Goal: Task Accomplishment & Management: Manage account settings

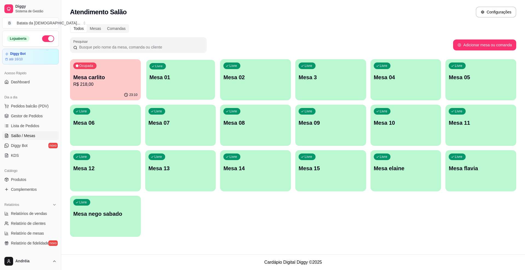
click at [177, 84] on div "Livre Mesa 01" at bounding box center [180, 76] width 69 height 33
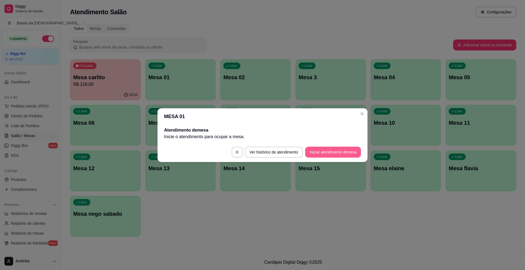
click at [347, 152] on button "Iniciar atendimento de mesa" at bounding box center [333, 151] width 56 height 11
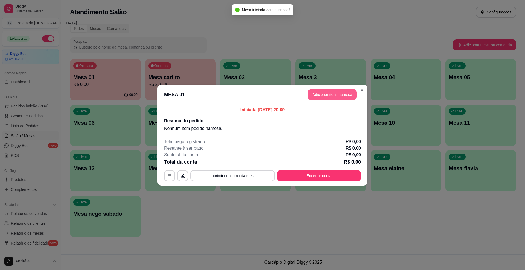
click at [327, 92] on button "Adicionar itens na mesa" at bounding box center [332, 94] width 49 height 11
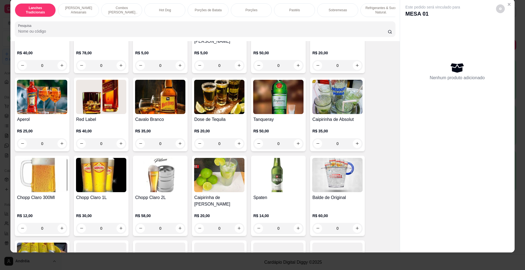
scroll to position [1642, 0]
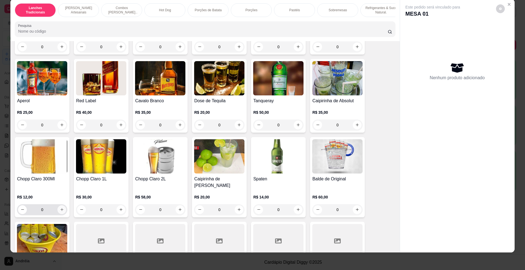
click at [60, 206] on button "increase-product-quantity" at bounding box center [61, 209] width 9 height 9
type input "1"
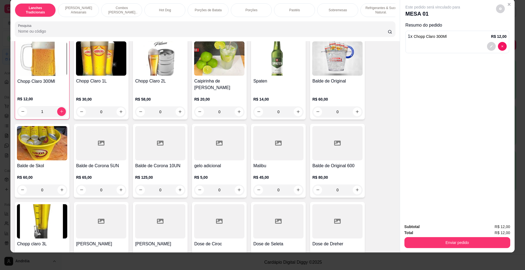
scroll to position [1703, 0]
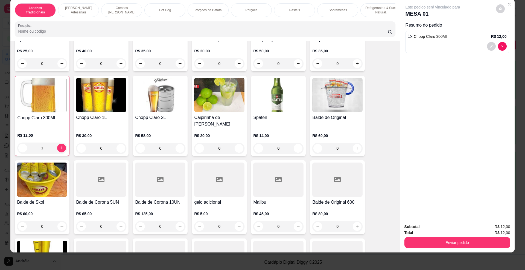
click at [159, 34] on input "Pesquisa" at bounding box center [203, 30] width 370 height 5
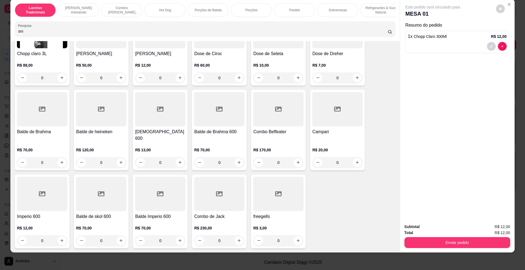
scroll to position [1799, 0]
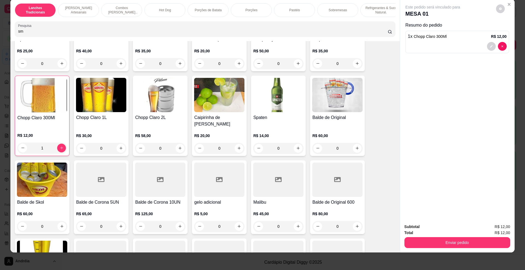
type input "sm"
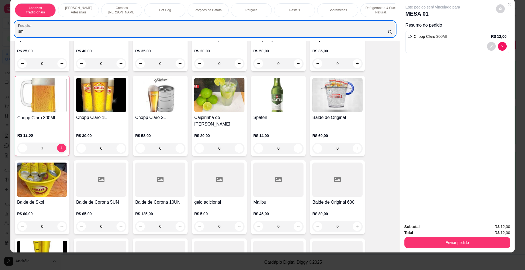
drag, startPoint x: 51, startPoint y: 33, endPoint x: 10, endPoint y: 20, distance: 43.6
click at [0, 36] on div "Lanches Tradicionais Burguer's Artesanais Combos Burguer's Artesanais Hot Dog P…" at bounding box center [262, 135] width 525 height 270
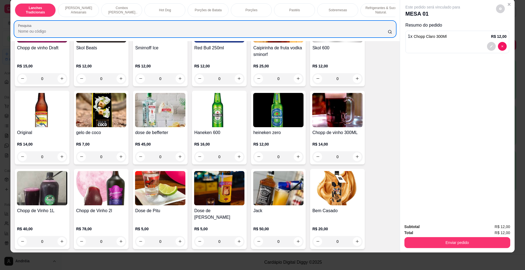
scroll to position [1411, 0]
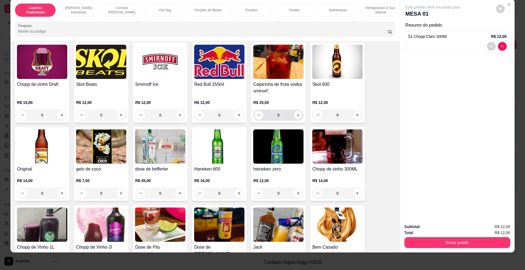
click at [294, 118] on button "increase-product-quantity" at bounding box center [298, 115] width 8 height 8
type input "1"
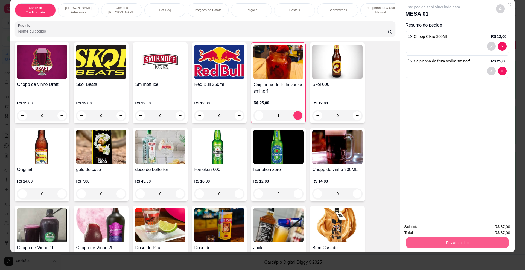
click at [439, 238] on button "Enviar pedido" at bounding box center [457, 242] width 103 height 11
click at [468, 229] on button "Registrar cliente" at bounding box center [459, 229] width 36 height 10
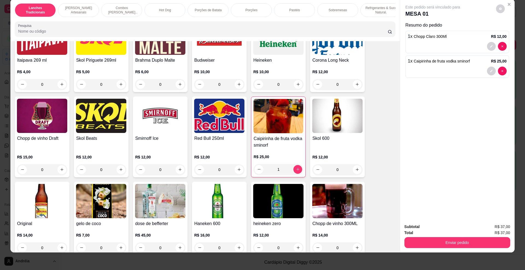
scroll to position [1375, 0]
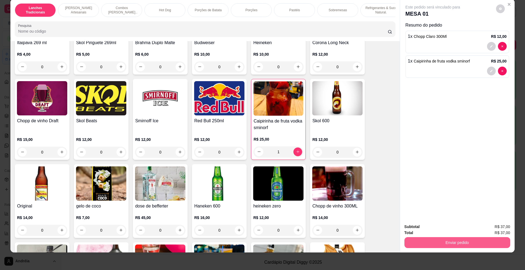
click at [434, 241] on button "Enviar pedido" at bounding box center [458, 242] width 106 height 11
click at [458, 224] on button "Registrar cliente" at bounding box center [459, 229] width 35 height 10
click at [424, 237] on button "Enviar pedido" at bounding box center [458, 242] width 106 height 11
click at [491, 226] on button "Enviar pedido" at bounding box center [496, 229] width 30 height 10
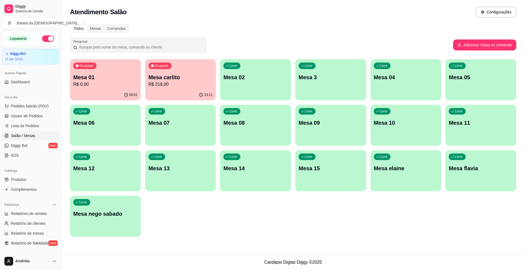
click at [178, 69] on div "Ocupada Mesa carlito R$ 218,00" at bounding box center [180, 74] width 71 height 30
click at [72, 91] on div "00:01" at bounding box center [105, 94] width 71 height 11
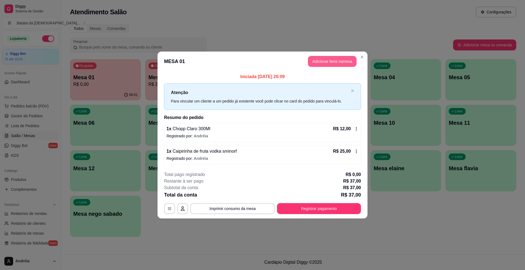
click at [342, 57] on button "Adicionar itens na mesa" at bounding box center [332, 61] width 49 height 11
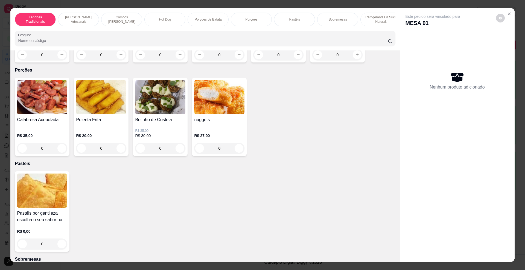
scroll to position [693, 0]
click at [178, 150] on icon "increase-product-quantity" at bounding box center [180, 148] width 4 height 4
type input "1"
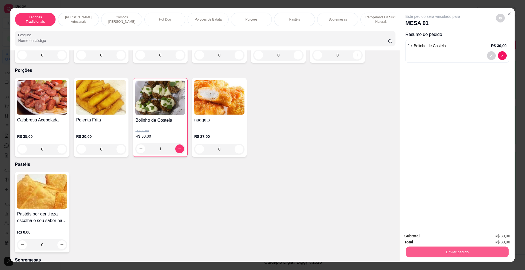
click at [458, 250] on button "Enviar pedido" at bounding box center [457, 251] width 103 height 11
click at [497, 235] on button "Enviar pedido" at bounding box center [495, 238] width 31 height 10
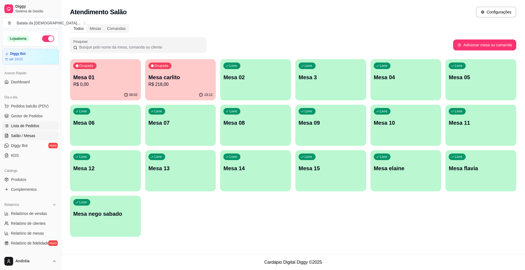
click at [31, 126] on span "Lista de Pedidos" at bounding box center [25, 125] width 28 height 5
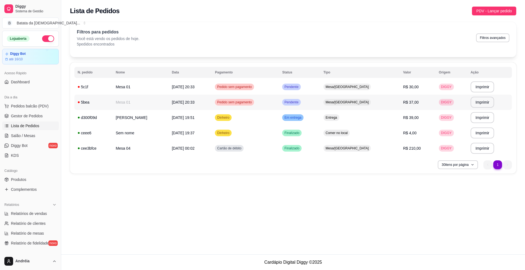
click at [320, 103] on td "Pendente" at bounding box center [299, 101] width 41 height 15
click at [368, 88] on span "Mesa/[GEOGRAPHIC_DATA]" at bounding box center [347, 87] width 45 height 4
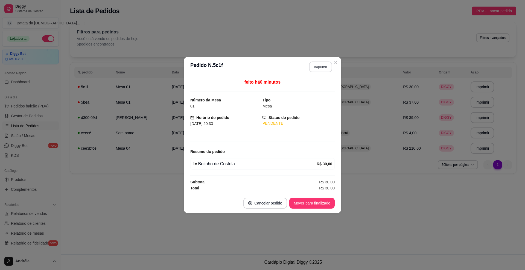
click at [322, 66] on button "Imprimir" at bounding box center [321, 67] width 23 height 11
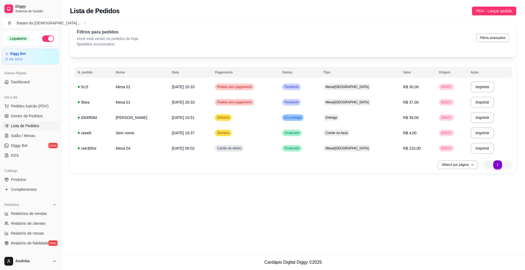
click at [37, 127] on span "Lista de Pedidos" at bounding box center [25, 125] width 28 height 5
click at [37, 131] on ul "Pedidos balcão (PDV) Gestor de Pedidos Lista de Pedidos Salão / Mesas Diggy Bot…" at bounding box center [30, 131] width 57 height 58
click at [36, 135] on link "Salão / Mesas" at bounding box center [30, 135] width 57 height 9
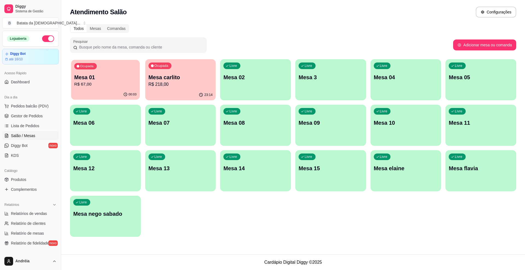
click at [89, 80] on p "Mesa 01" at bounding box center [105, 77] width 62 height 7
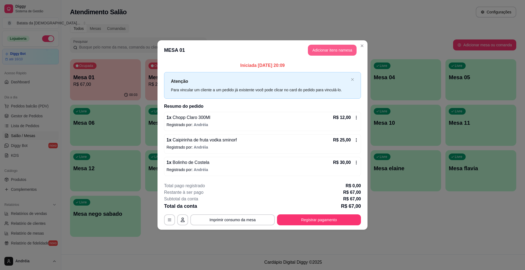
click at [313, 50] on button "Adicionar itens na mesa" at bounding box center [332, 50] width 49 height 11
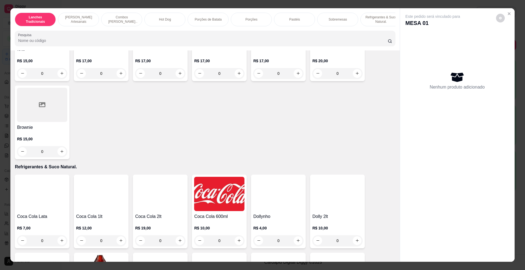
scroll to position [1058, 0]
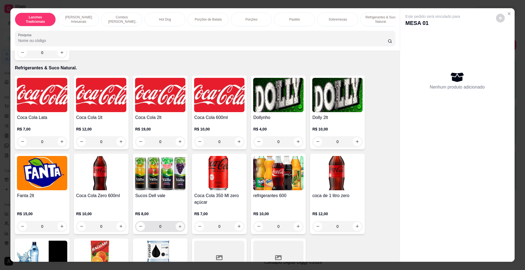
click at [179, 228] on icon "increase-product-quantity" at bounding box center [180, 226] width 4 height 4
type input "1"
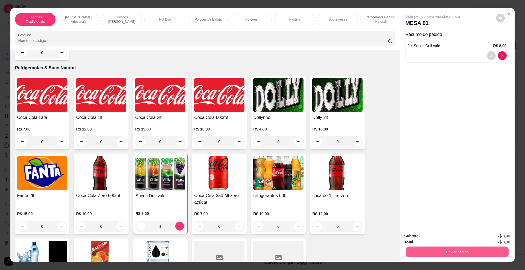
click at [489, 247] on button "Enviar pedido" at bounding box center [457, 251] width 103 height 11
click at [504, 237] on button "Enviar pedido" at bounding box center [496, 238] width 30 height 10
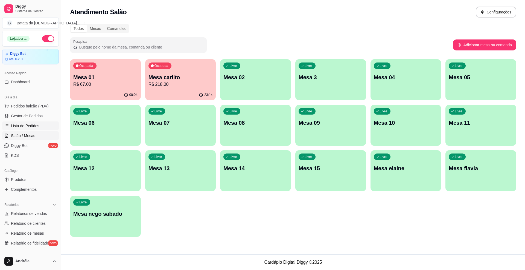
click at [42, 126] on link "Lista de Pedidos" at bounding box center [30, 125] width 57 height 9
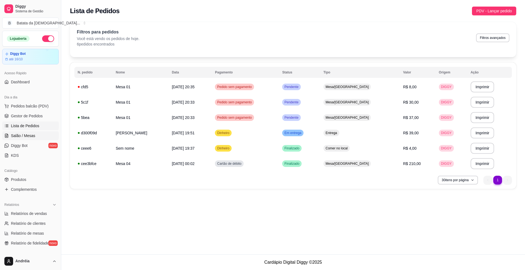
click at [36, 133] on link "Salão / Mesas" at bounding box center [30, 135] width 57 height 9
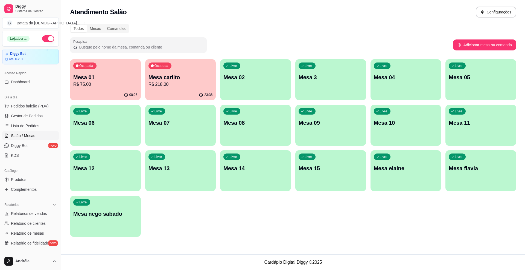
click at [108, 88] on div "Ocupada Mesa 01 R$ 75,00" at bounding box center [105, 74] width 71 height 30
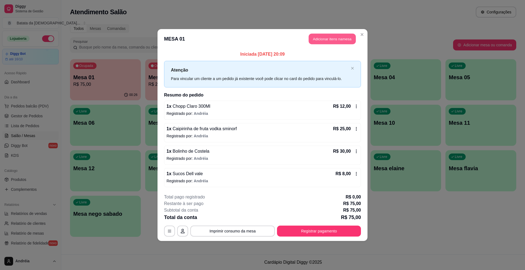
click at [339, 38] on button "Adicionar itens na mesa" at bounding box center [332, 39] width 47 height 11
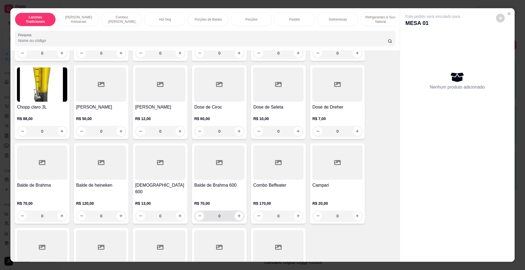
scroll to position [1922, 0]
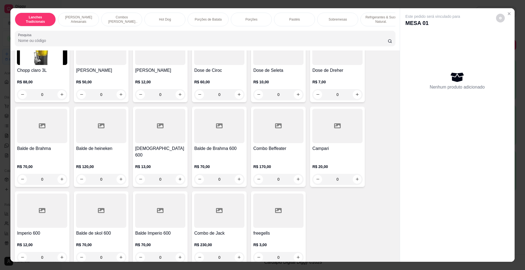
click at [257, 236] on div "R$ 3,00 0" at bounding box center [278, 249] width 50 height 26
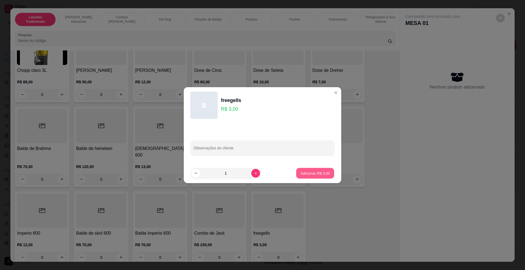
click at [308, 172] on p "Adicionar R$ 3,00" at bounding box center [316, 172] width 30 height 5
type input "1"
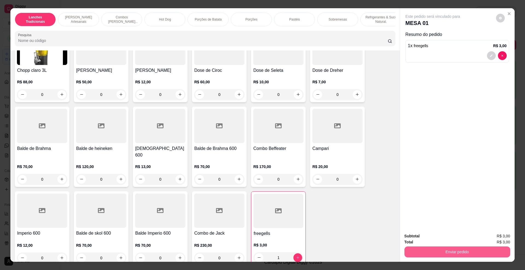
click at [407, 248] on button "Enviar pedido" at bounding box center [458, 251] width 106 height 11
click at [489, 240] on button "Enviar pedido" at bounding box center [496, 238] width 30 height 10
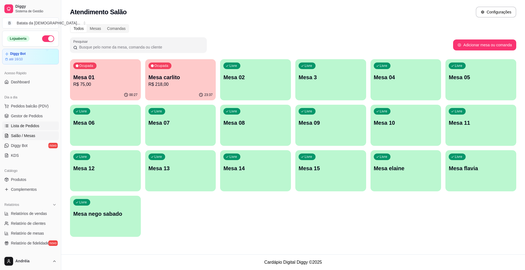
click at [8, 129] on link "Lista de Pedidos" at bounding box center [30, 125] width 57 height 9
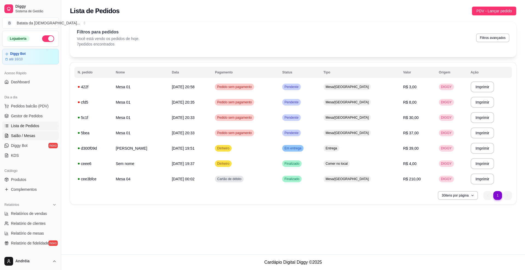
click at [32, 136] on span "Salão / Mesas" at bounding box center [23, 135] width 24 height 5
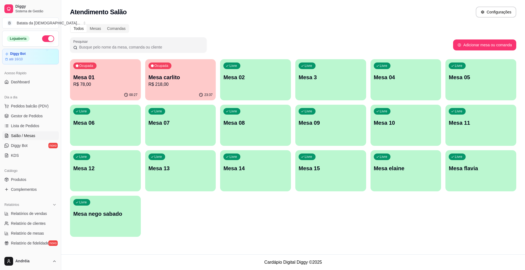
click at [90, 85] on p "R$ 78,00" at bounding box center [105, 84] width 64 height 7
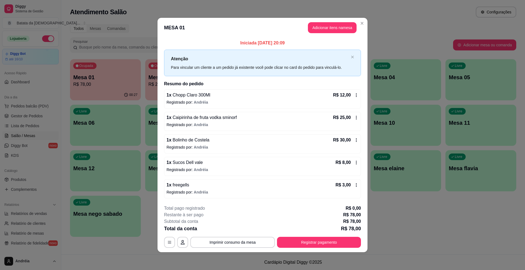
scroll to position [0, 0]
click at [329, 24] on button "Adicionar itens na mesa" at bounding box center [332, 27] width 47 height 11
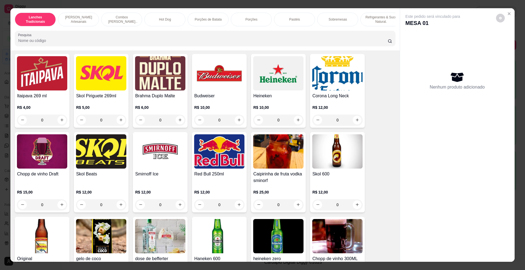
scroll to position [1350, 0]
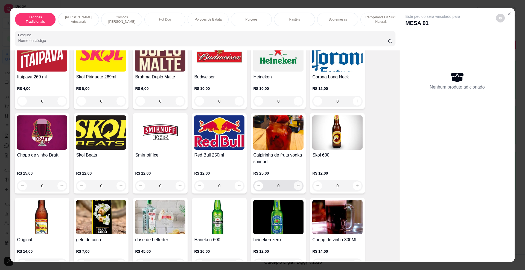
click at [297, 188] on button "increase-product-quantity" at bounding box center [298, 185] width 9 height 9
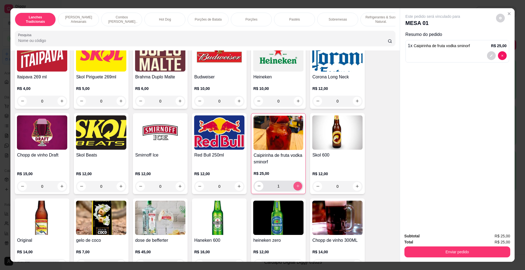
type input "1"
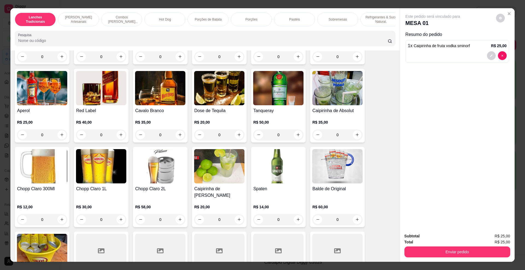
scroll to position [1679, 0]
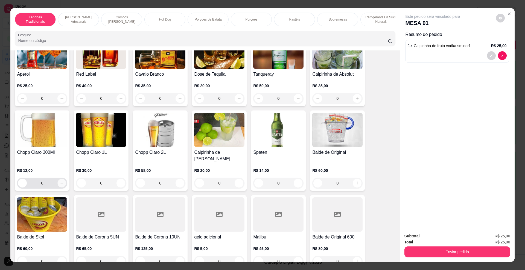
click at [60, 182] on icon "increase-product-quantity" at bounding box center [62, 183] width 4 height 4
type input "1"
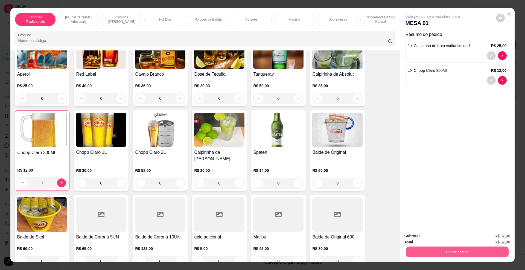
click at [442, 249] on button "Enviar pedido" at bounding box center [457, 251] width 103 height 11
click at [499, 238] on button "Enviar pedido" at bounding box center [495, 238] width 31 height 10
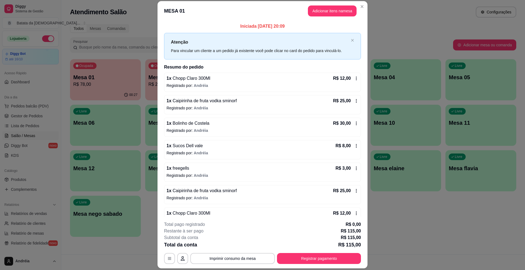
scroll to position [0, 0]
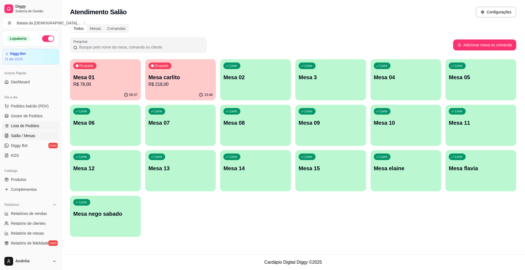
click at [24, 124] on span "Lista de Pedidos" at bounding box center [25, 125] width 28 height 5
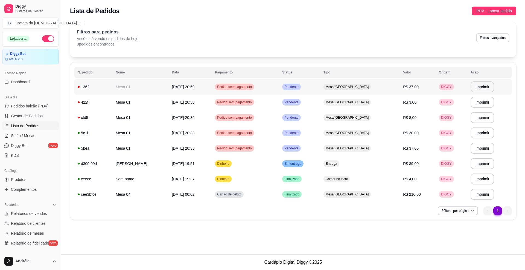
click at [320, 90] on td "Pendente" at bounding box center [299, 86] width 41 height 15
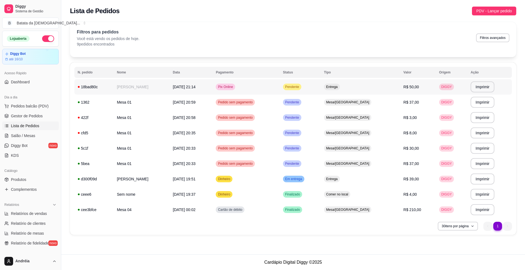
click at [301, 85] on span "Pendente" at bounding box center [292, 87] width 16 height 4
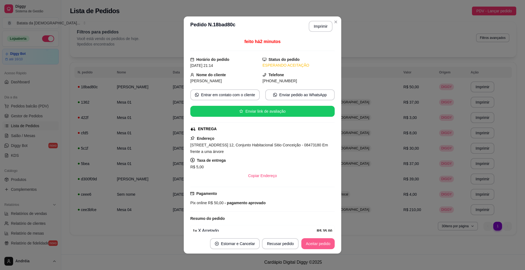
click at [327, 242] on button "Aceitar pedido" at bounding box center [318, 243] width 33 height 11
click at [316, 244] on button "Mover para preparo" at bounding box center [313, 243] width 41 height 11
click at [326, 24] on button "Imprimir" at bounding box center [321, 26] width 23 height 11
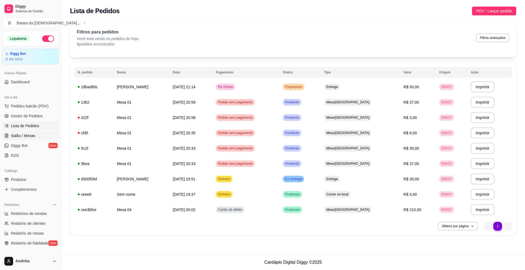
click at [31, 134] on span "Salão / Mesas" at bounding box center [23, 135] width 24 height 5
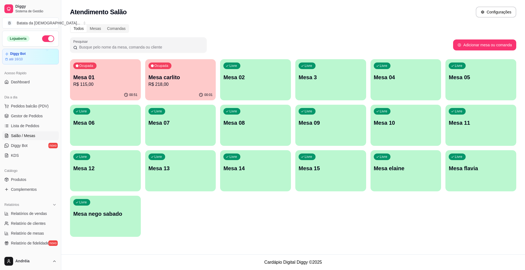
click at [96, 85] on p "R$ 115,00" at bounding box center [105, 84] width 64 height 7
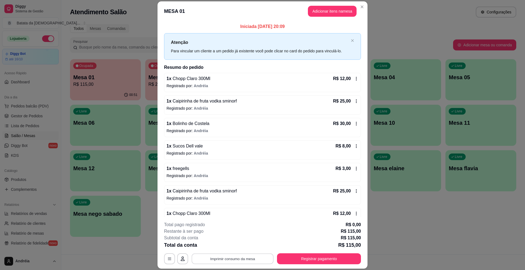
click at [242, 259] on button "Imprimir consumo da mesa" at bounding box center [233, 258] width 82 height 11
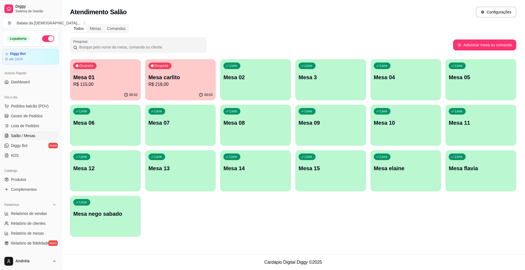
click at [94, 85] on p "R$ 115,00" at bounding box center [105, 84] width 64 height 7
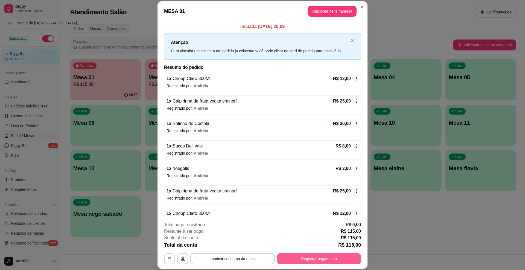
click at [311, 257] on button "Registrar pagamento" at bounding box center [319, 258] width 84 height 11
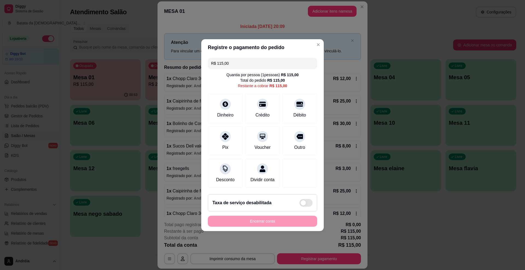
drag, startPoint x: 232, startPoint y: 62, endPoint x: 185, endPoint y: 60, distance: 46.3
click at [185, 60] on div "Registre o pagamento do pedido R$ 115,00 Quantia por pessoa ( 1 pessoas) R$ 115…" at bounding box center [262, 135] width 525 height 270
click at [232, 105] on div "Dinheiro" at bounding box center [225, 107] width 39 height 32
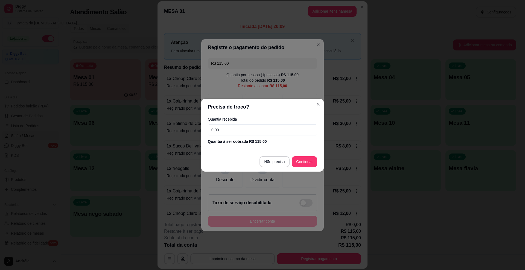
click at [236, 128] on input "0,00" at bounding box center [262, 129] width 109 height 11
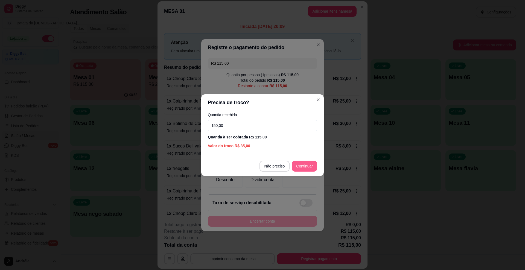
type input "150,00"
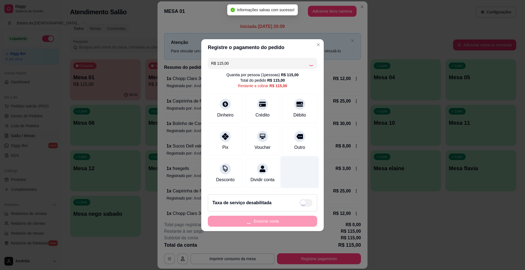
type input "R$ 0,00"
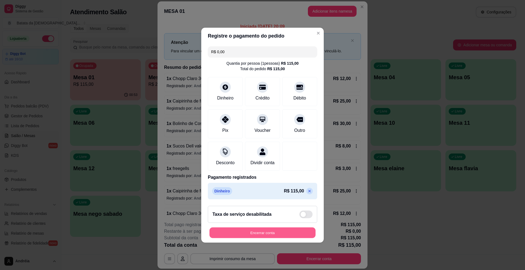
click at [287, 231] on button "Encerrar conta" at bounding box center [263, 232] width 106 height 11
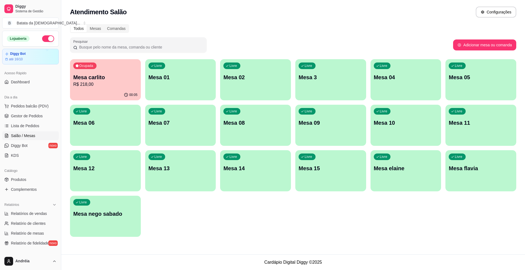
click at [41, 131] on ul "Pedidos balcão (PDV) Gestor de Pedidos Lista de Pedidos Salão / Mesas Diggy Bot…" at bounding box center [30, 131] width 57 height 58
click at [41, 128] on link "Lista de Pedidos" at bounding box center [30, 125] width 57 height 9
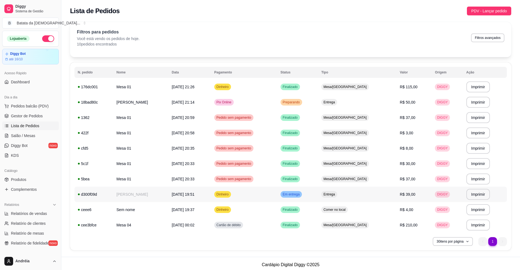
click at [318, 197] on td "Em entrega" at bounding box center [297, 193] width 41 height 15
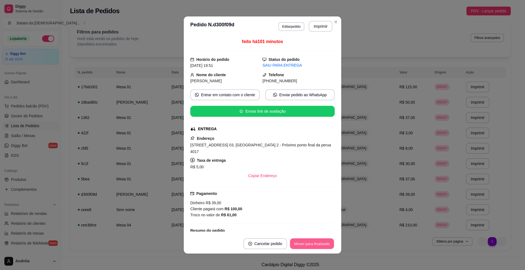
click at [323, 240] on button "Mover para finalizado" at bounding box center [312, 243] width 44 height 11
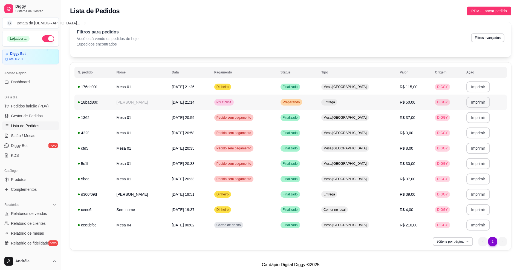
click at [301, 104] on span "Preparando" at bounding box center [291, 102] width 19 height 4
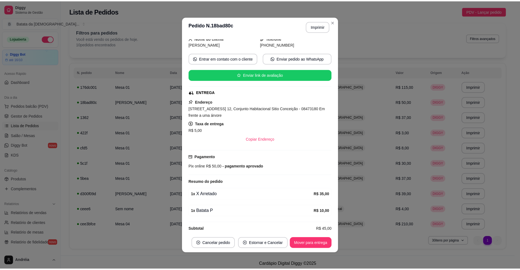
scroll to position [46, 0]
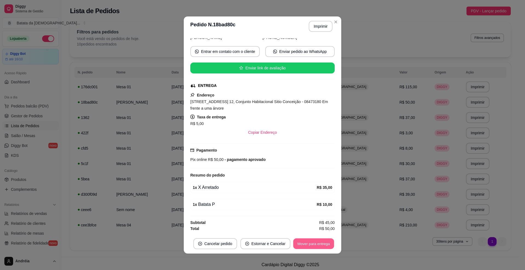
click at [297, 243] on button "Mover para entrega" at bounding box center [313, 243] width 41 height 11
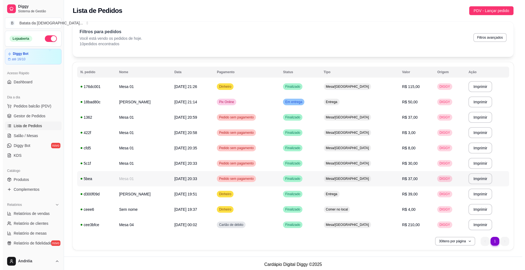
scroll to position [0, 0]
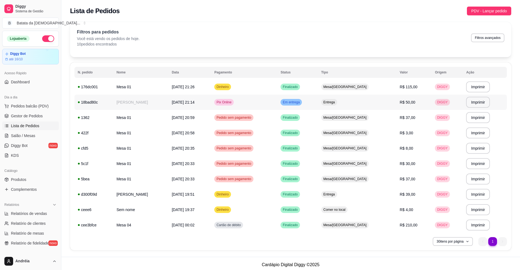
click at [233, 103] on span "Pix Online" at bounding box center [223, 102] width 17 height 4
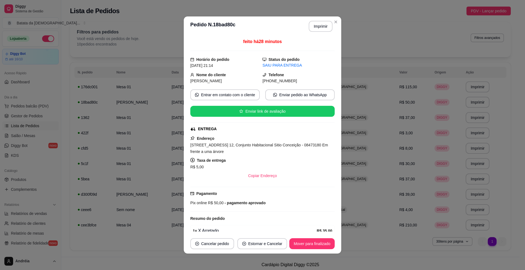
click at [324, 249] on footer "Cancelar pedido Estornar e Cancelar Mover para finalizado" at bounding box center [263, 243] width 158 height 20
click at [313, 246] on button "Mover para finalizado" at bounding box center [312, 243] width 45 height 11
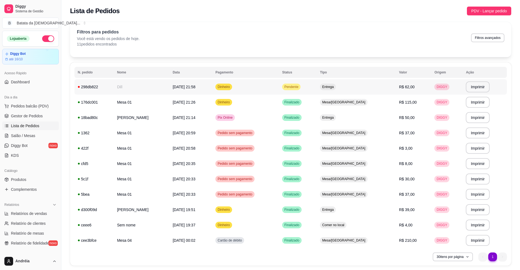
click at [212, 81] on td "[DATE] 21:58" at bounding box center [190, 86] width 43 height 15
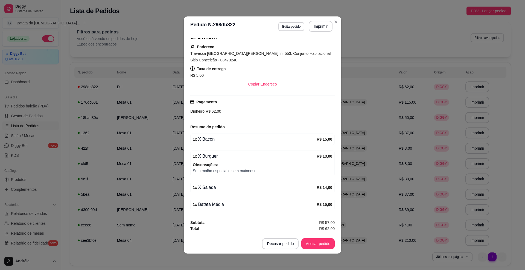
scroll to position [95, 0]
click at [317, 25] on button "Imprimir" at bounding box center [321, 26] width 24 height 11
click at [321, 242] on button "Aceitar pedido" at bounding box center [318, 243] width 33 height 11
click at [320, 243] on button "Mover para preparo" at bounding box center [313, 243] width 41 height 11
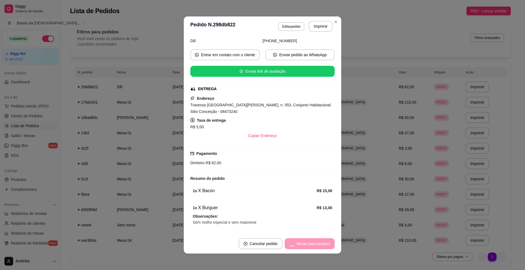
scroll to position [95, 0]
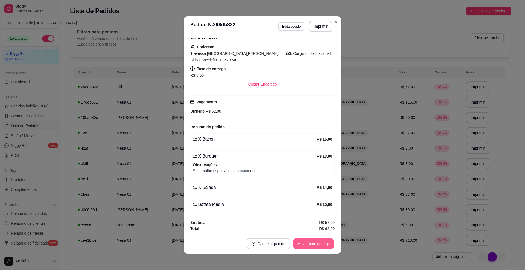
click at [311, 244] on button "Mover para entrega" at bounding box center [313, 243] width 41 height 11
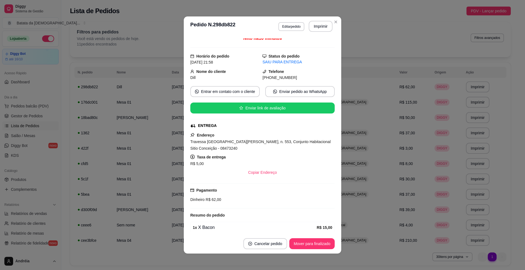
scroll to position [0, 0]
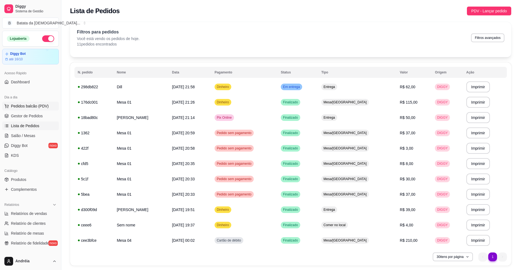
click at [29, 106] on span "Pedidos balcão (PDV)" at bounding box center [30, 105] width 38 height 5
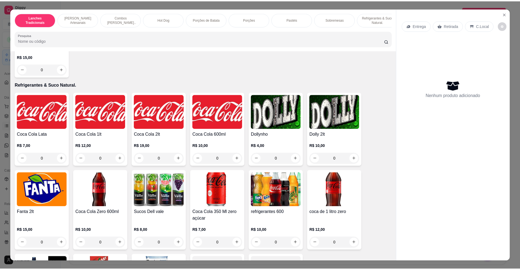
scroll to position [1058, 0]
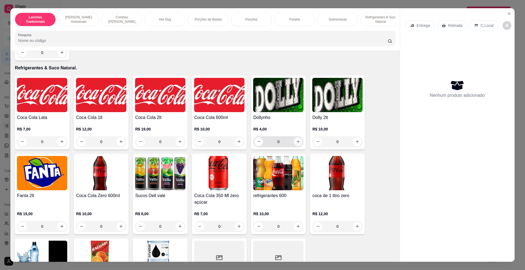
click at [296, 143] on icon "increase-product-quantity" at bounding box center [298, 141] width 4 height 4
click at [297, 143] on icon "increase-product-quantity" at bounding box center [298, 141] width 3 height 3
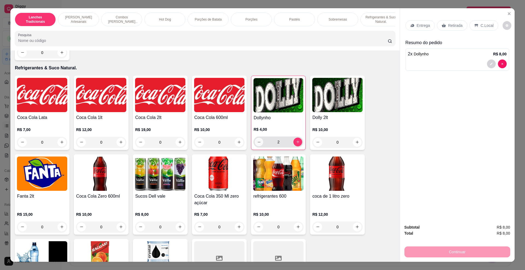
click at [258, 142] on icon "decrease-product-quantity" at bounding box center [259, 141] width 3 height 0
type input "1"
click at [481, 24] on p "C.Local" at bounding box center [487, 25] width 13 height 5
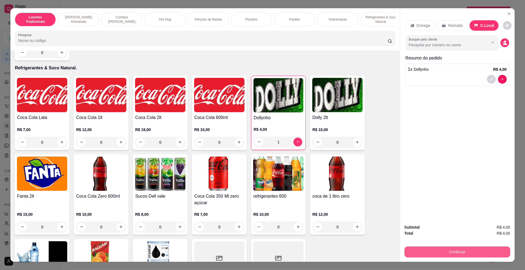
click at [449, 248] on button "Continuar" at bounding box center [458, 251] width 106 height 11
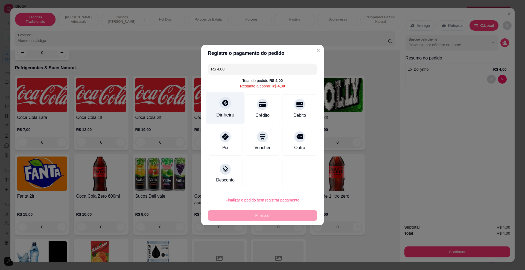
click at [227, 111] on div "Dinheiro" at bounding box center [225, 114] width 18 height 7
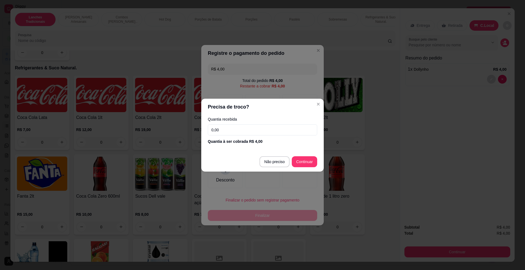
click at [248, 129] on input "0,00" at bounding box center [262, 129] width 109 height 11
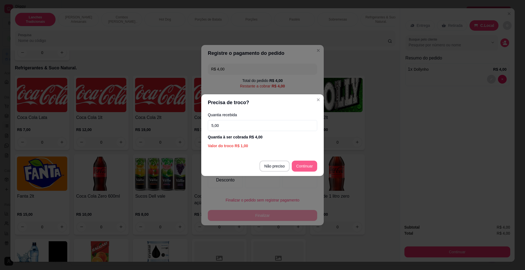
type input "5,00"
type input "R$ 0,00"
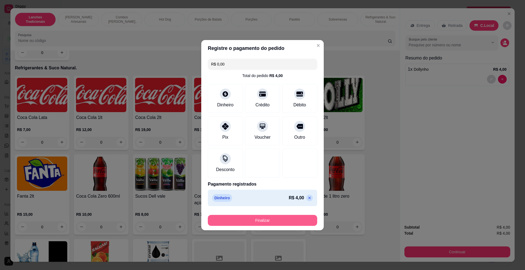
click at [269, 218] on button "Finalizar" at bounding box center [262, 220] width 109 height 11
type input "0"
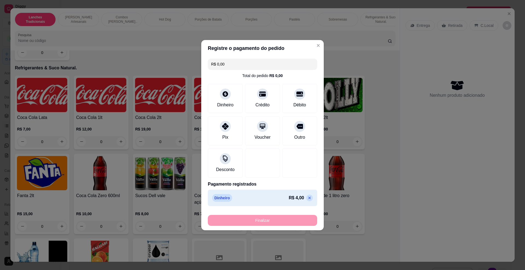
type input "-R$ 4,00"
